Goal: Information Seeking & Learning: Learn about a topic

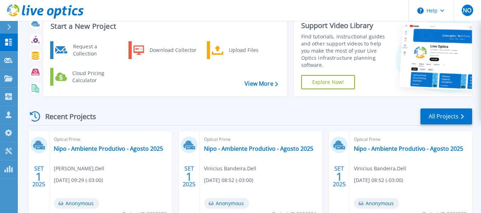
scroll to position [36, 0]
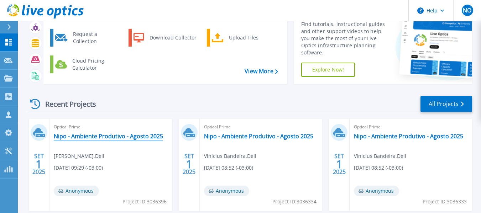
click at [145, 137] on link "Nipo - Ambiente Produtivo - Agosto 2025" at bounding box center [108, 136] width 109 height 7
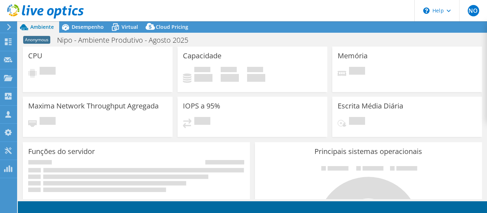
select select "USD"
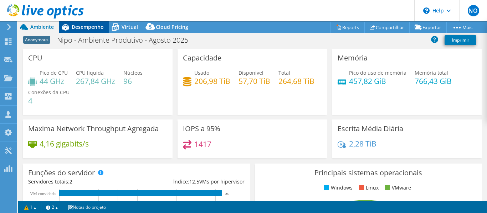
click at [77, 31] on div "Desempenho" at bounding box center [84, 26] width 50 height 11
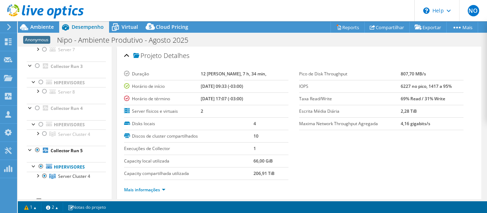
scroll to position [107, 0]
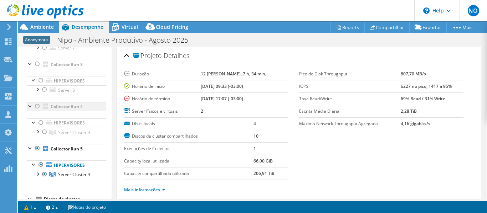
click at [38, 107] on div at bounding box center [37, 106] width 7 height 9
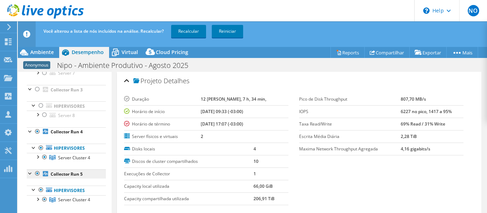
scroll to position [143, 0]
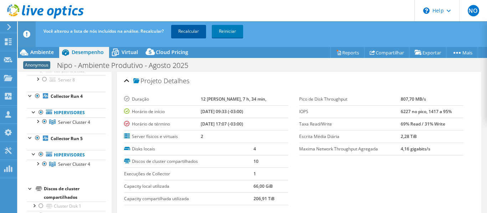
click at [191, 27] on link "Recalcular" at bounding box center [188, 31] width 35 height 13
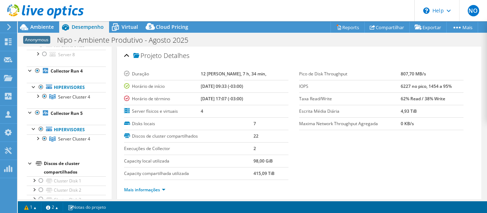
drag, startPoint x: 135, startPoint y: 77, endPoint x: 262, endPoint y: 102, distance: 129.8
click at [262, 102] on td "[DATE] 17:07 (-03:00)" at bounding box center [245, 99] width 88 height 12
drag, startPoint x: 262, startPoint y: 101, endPoint x: 123, endPoint y: 73, distance: 141.4
click at [123, 73] on div "Projeto Detalhes Duração 12 [PERSON_NAME], 7 h, 34 min, Horário de início [DATE…" at bounding box center [299, 124] width 364 height 155
click at [153, 123] on label "Disks locais" at bounding box center [188, 123] width 129 height 7
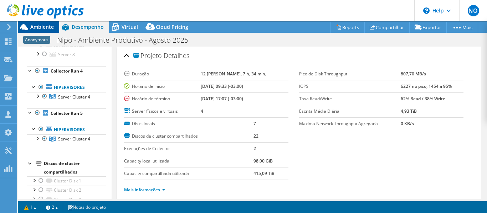
click at [51, 25] on span "Ambiente" at bounding box center [42, 27] width 24 height 7
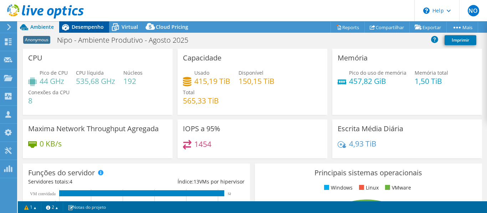
click at [86, 24] on span "Desempenho" at bounding box center [88, 27] width 32 height 7
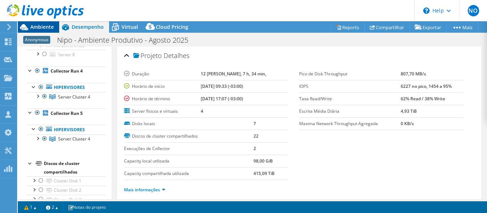
click at [44, 26] on span "Ambiente" at bounding box center [42, 27] width 24 height 7
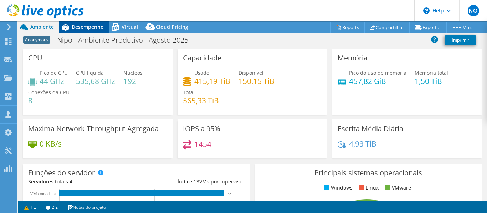
click at [65, 26] on icon at bounding box center [65, 27] width 7 height 6
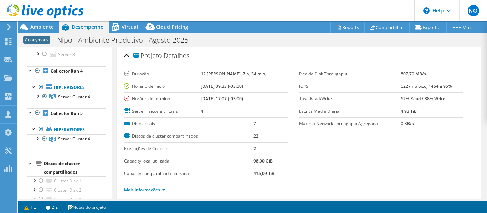
click at [49, 33] on div "Anonymous Nipo - Ambiente Produtivo - Agosto 2025 Imprimir" at bounding box center [252, 40] width 469 height 14
click at [49, 30] on span "Ambiente" at bounding box center [42, 27] width 24 height 7
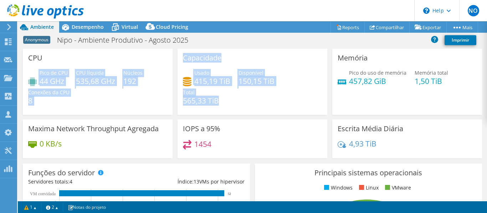
drag, startPoint x: 207, startPoint y: 112, endPoint x: 169, endPoint y: 65, distance: 61.3
click at [169, 65] on div "CPU Pico de CPU 44 GHz CPU líquida 535,68 GHz Núcleos 192 Conexões da CPU 8 Cap…" at bounding box center [252, 106] width 464 height 114
click at [188, 85] on icon at bounding box center [187, 81] width 9 height 9
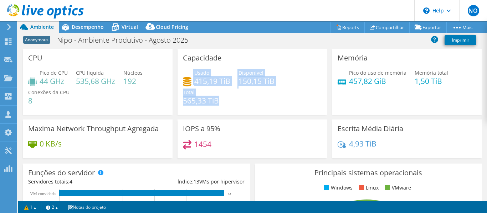
drag, startPoint x: 188, startPoint y: 65, endPoint x: 218, endPoint y: 99, distance: 45.4
click at [218, 99] on div "Capacidade Usado 415,19 TiB Disponível 150,15 TiB Total 565,33 TiB" at bounding box center [252, 82] width 150 height 66
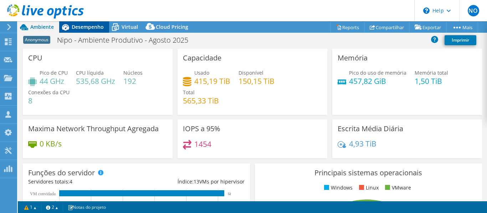
click at [81, 30] on span "Desempenho" at bounding box center [88, 27] width 32 height 7
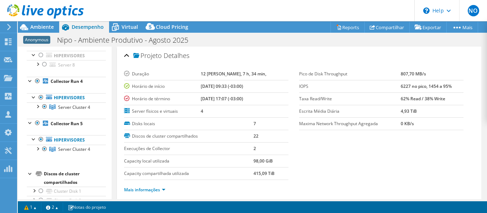
scroll to position [107, 0]
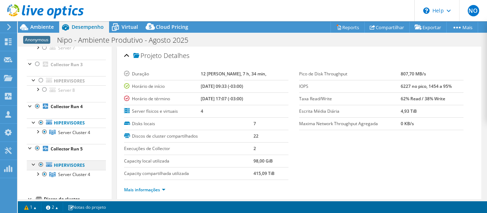
click at [40, 165] on div at bounding box center [40, 165] width 7 height 9
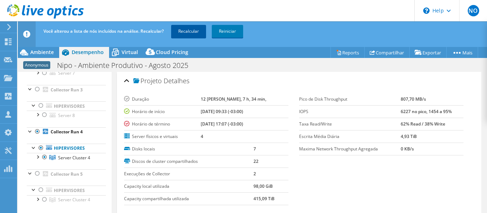
click at [179, 33] on link "Recalcular" at bounding box center [188, 31] width 35 height 13
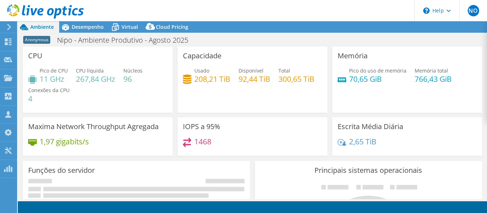
select select "USD"
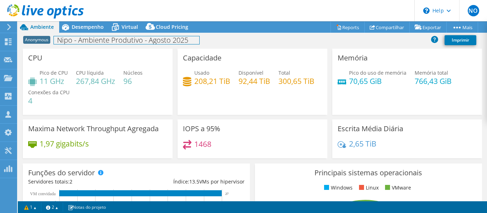
click at [70, 34] on div "Anonymous Nipo - Ambiente Produtivo - Agosto 2025 Imprimir" at bounding box center [252, 39] width 469 height 13
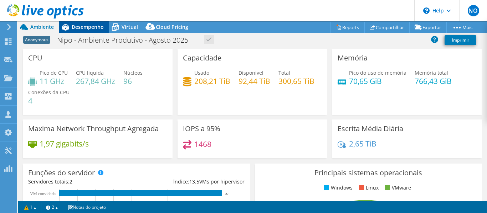
click at [73, 27] on span "Desempenho" at bounding box center [88, 27] width 32 height 7
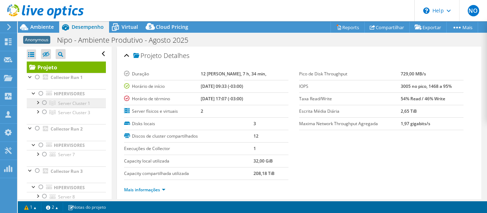
scroll to position [107, 0]
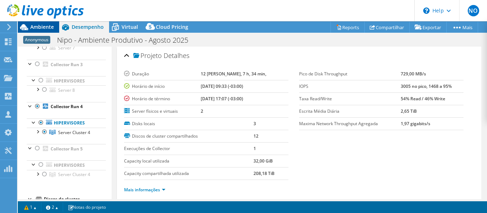
click at [50, 28] on span "Ambiente" at bounding box center [42, 27] width 24 height 7
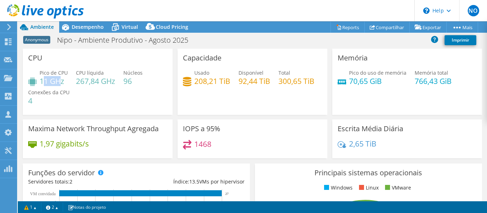
drag, startPoint x: 42, startPoint y: 81, endPoint x: 60, endPoint y: 79, distance: 17.5
click at [60, 79] on h4 "11 GHz" at bounding box center [54, 81] width 28 height 8
drag, startPoint x: 77, startPoint y: 83, endPoint x: 104, endPoint y: 83, distance: 26.7
click at [104, 83] on h4 "267,84 GHz" at bounding box center [95, 81] width 39 height 8
drag, startPoint x: 194, startPoint y: 86, endPoint x: 218, endPoint y: 84, distance: 24.3
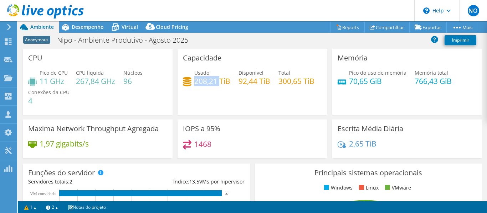
click at [218, 84] on h4 "208,21 TiB" at bounding box center [212, 81] width 36 height 8
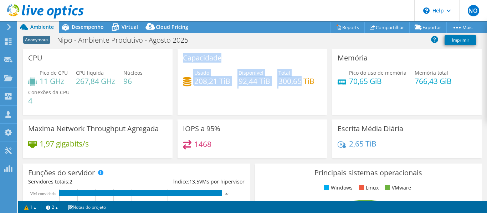
drag, startPoint x: 170, startPoint y: 103, endPoint x: 203, endPoint y: 98, distance: 33.1
click at [203, 98] on div "CPU Pico de CPU 11 GHz CPU líquida 267,84 GHz Núcleos 96 Conexões da CPU 4 Capa…" at bounding box center [252, 106] width 464 height 114
click at [278, 85] on h4 "300,65 TiB" at bounding box center [296, 81] width 36 height 8
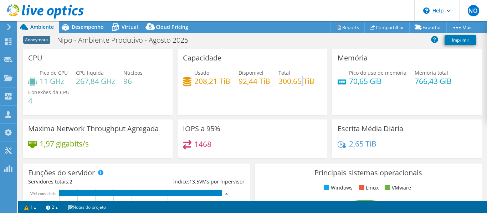
click at [278, 85] on h4 "300,65 TiB" at bounding box center [296, 81] width 36 height 8
click at [249, 92] on div "Usado 208,21 TiB Disponível 92,44 TiB Total 300,65 TiB" at bounding box center [252, 80] width 139 height 23
drag, startPoint x: 343, startPoint y: 83, endPoint x: 369, endPoint y: 85, distance: 25.7
click at [369, 85] on div "Pico do uso de memória 70,65 GiB" at bounding box center [371, 77] width 69 height 16
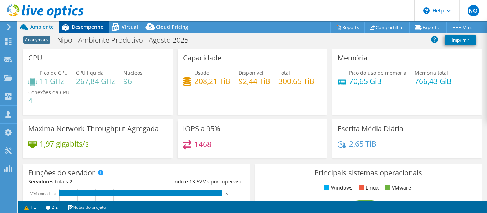
click at [65, 26] on icon at bounding box center [65, 27] width 7 height 6
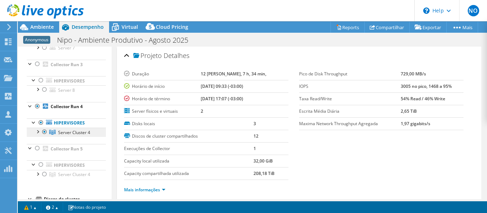
scroll to position [143, 0]
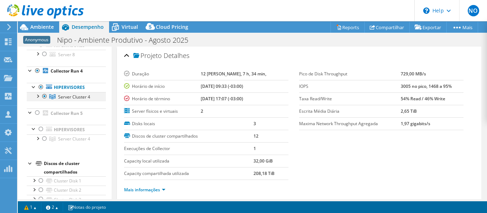
click at [36, 94] on div at bounding box center [37, 95] width 7 height 7
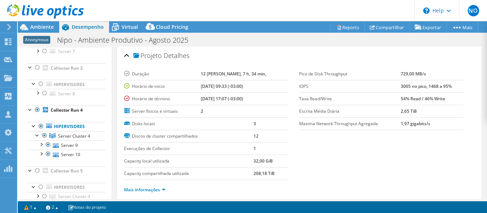
scroll to position [94, 0]
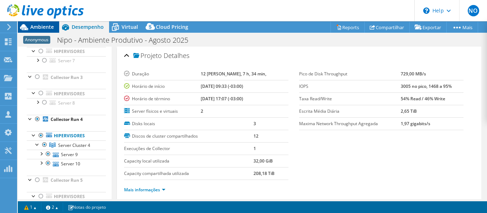
click at [46, 32] on div "Ambiente" at bounding box center [38, 26] width 41 height 11
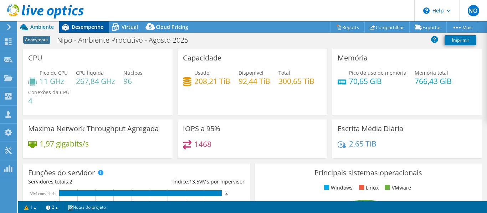
click at [72, 29] on span "Desempenho" at bounding box center [88, 27] width 32 height 7
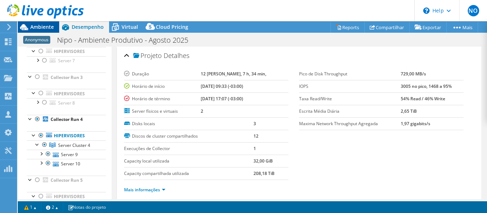
click at [51, 31] on div "Ambiente" at bounding box center [38, 26] width 41 height 11
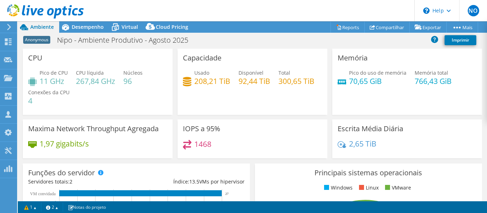
click at [169, 126] on div "Maxima Network Throughput Agregada 1,97 gigabits/s" at bounding box center [98, 139] width 150 height 39
drag, startPoint x: 187, startPoint y: 125, endPoint x: 241, endPoint y: 152, distance: 60.5
click at [241, 152] on div "IOPS a 95% 1468" at bounding box center [252, 139] width 150 height 39
click at [241, 153] on div "1468" at bounding box center [252, 147] width 139 height 15
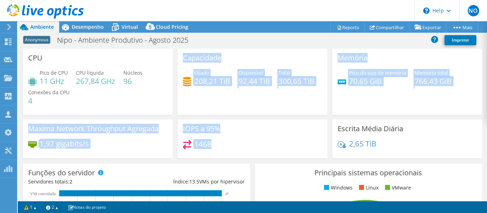
drag, startPoint x: 224, startPoint y: 143, endPoint x: 170, endPoint y: 114, distance: 61.5
click at [170, 114] on div "CPU Pico de CPU 11 GHz CPU líquida 267,84 GHz Núcleos 96 Conexões da CPU 4 Capa…" at bounding box center [252, 106] width 464 height 114
click at [244, 138] on div "IOPS a 95% 1468" at bounding box center [252, 139] width 150 height 39
drag, startPoint x: 212, startPoint y: 148, endPoint x: 172, endPoint y: 113, distance: 53.0
click at [172, 113] on div "CPU Pico de CPU 11 GHz CPU líquida 267,84 GHz Núcleos 96 Conexões da CPU 4 Capa…" at bounding box center [252, 106] width 464 height 114
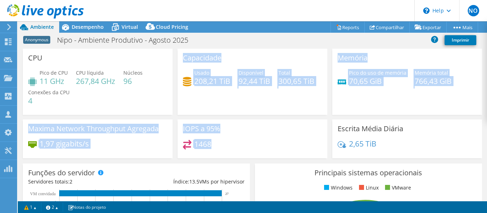
click at [192, 138] on div "IOPS a 95% 1468" at bounding box center [252, 139] width 150 height 39
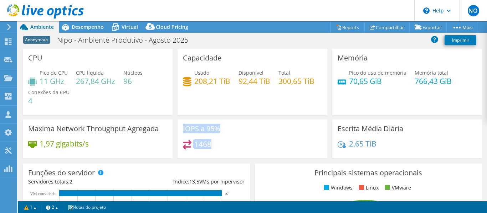
drag, startPoint x: 181, startPoint y: 128, endPoint x: 216, endPoint y: 152, distance: 41.9
click at [216, 152] on div "IOPS a 95% 1468" at bounding box center [252, 139] width 150 height 39
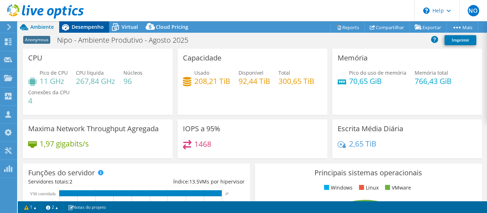
click at [85, 26] on span "Desempenho" at bounding box center [88, 27] width 32 height 7
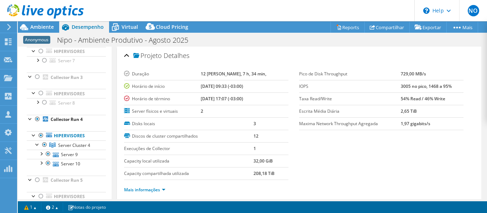
drag, startPoint x: 215, startPoint y: 82, endPoint x: 275, endPoint y: 104, distance: 63.8
click at [275, 104] on tbody "Duração 12 dias, 7 h, 34 min, Horário de início 08/01/2025, 09:33 (-03:00) Horá…" at bounding box center [206, 93] width 164 height 50
click at [275, 104] on td "[DATE] 17:07 (-03:00)" at bounding box center [245, 99] width 88 height 12
